Goal: Task Accomplishment & Management: Complete application form

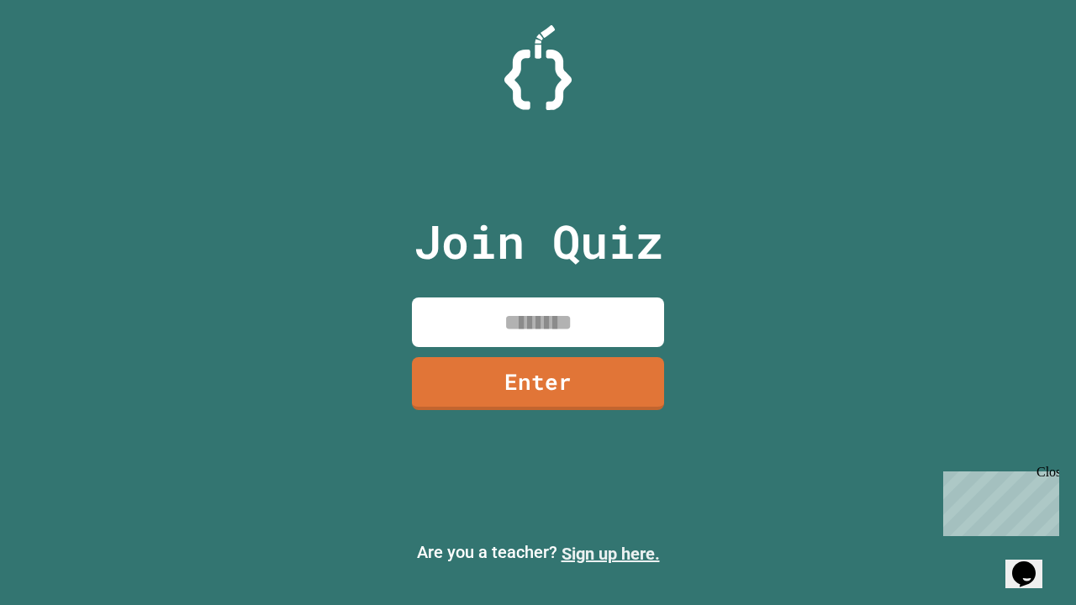
click at [610, 554] on link "Sign up here." at bounding box center [611, 554] width 98 height 20
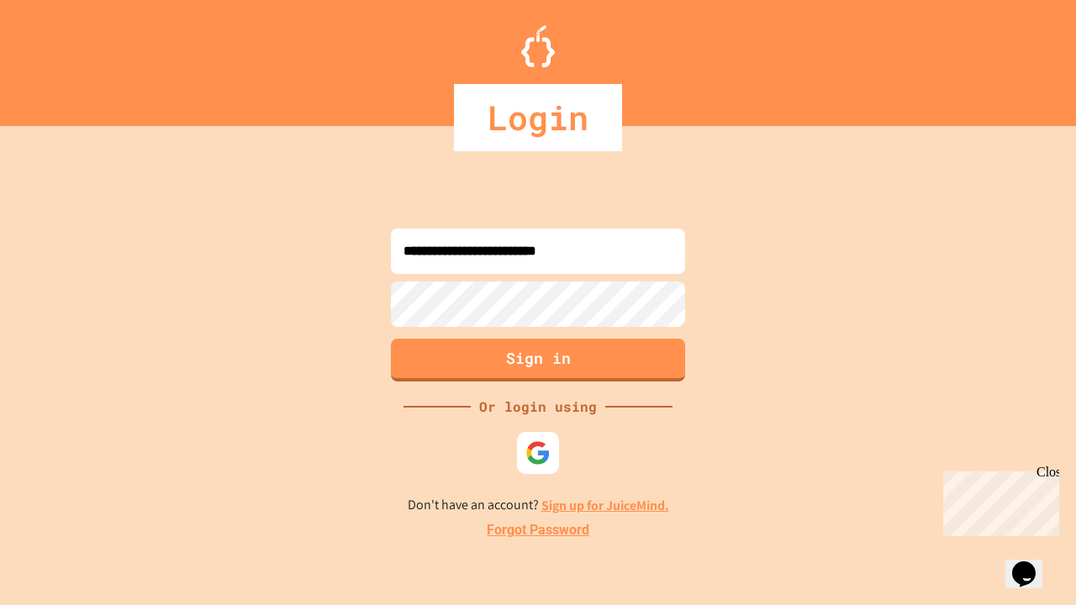
type input "**********"
